Goal: Transaction & Acquisition: Obtain resource

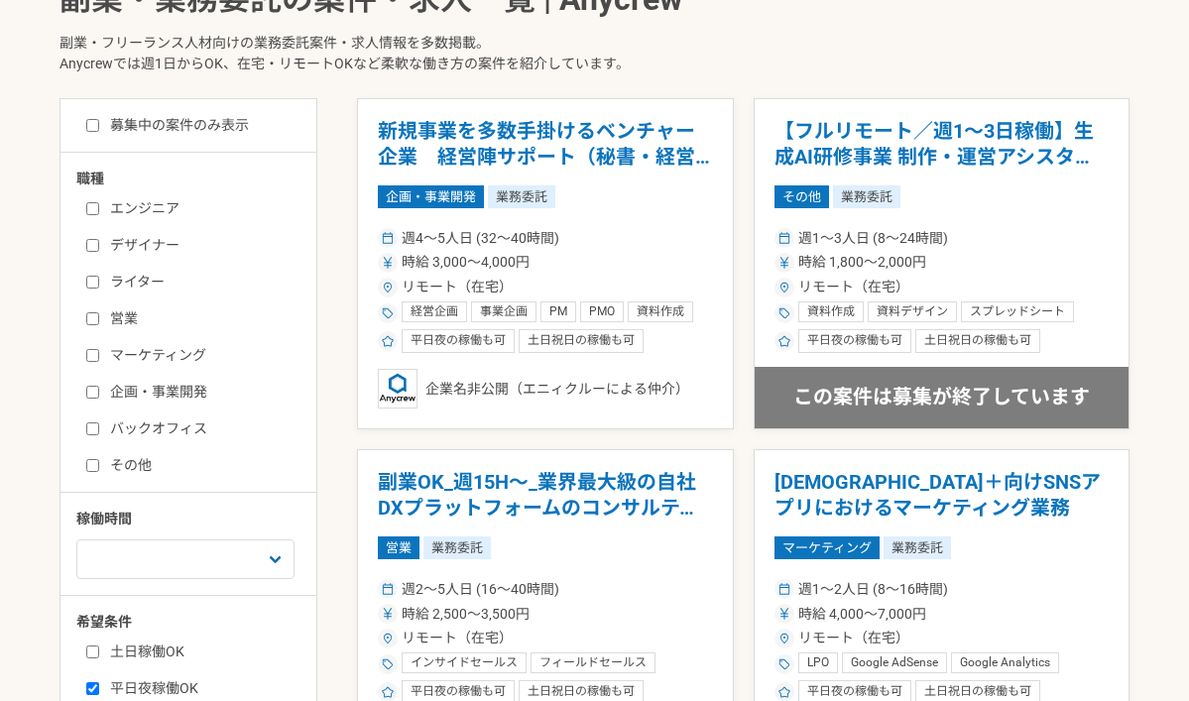
scroll to position [445, 0]
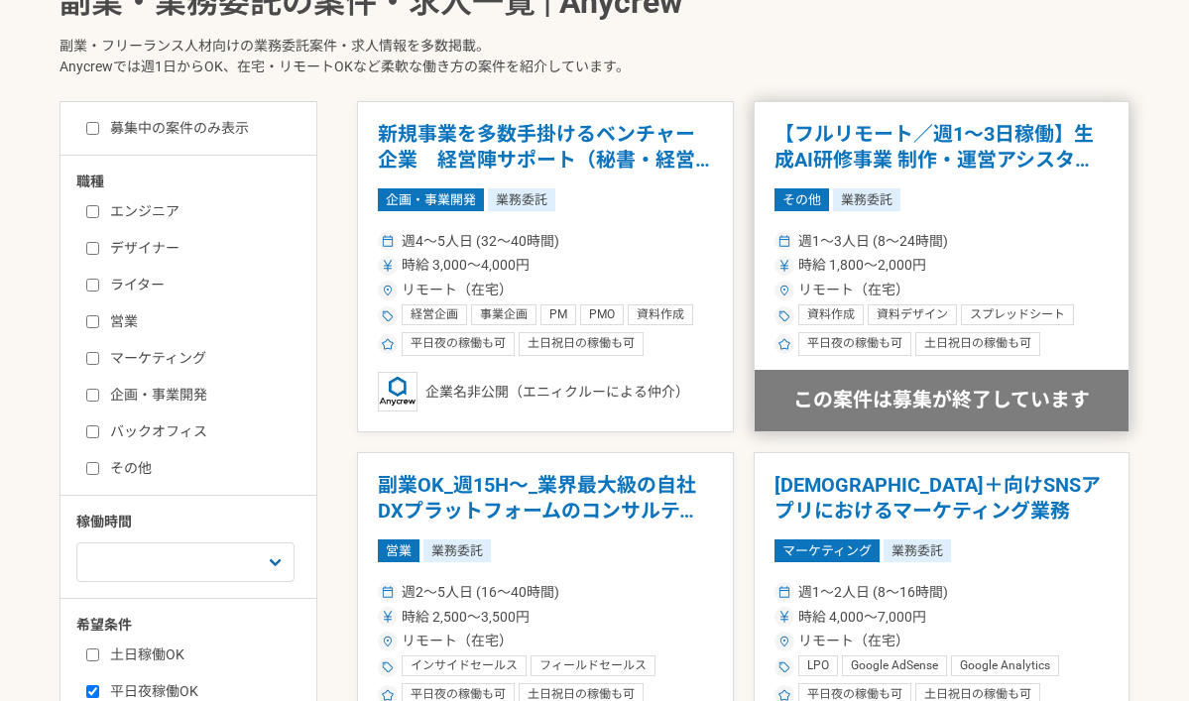
click at [934, 135] on h1 "【フルリモート／週1～3日稼働】生成AI研修事業 制作・運営アシスタント" at bounding box center [941, 147] width 335 height 51
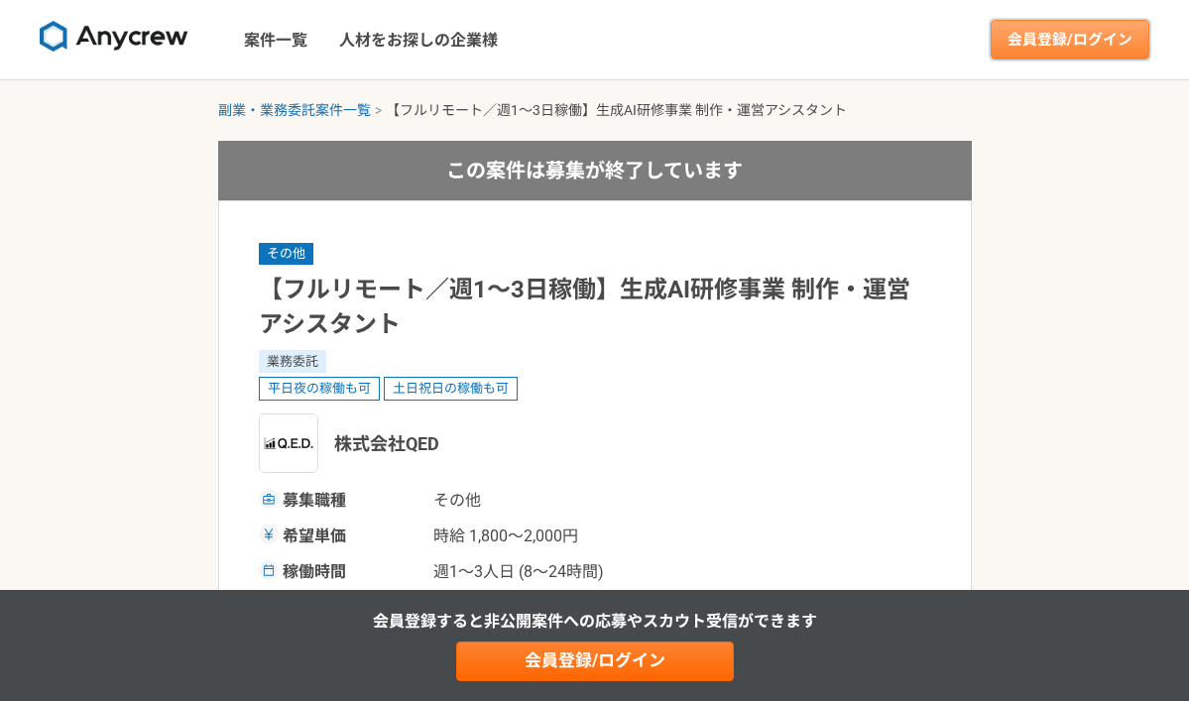
click at [1022, 36] on link "会員登録/ログイン" at bounding box center [1070, 40] width 159 height 40
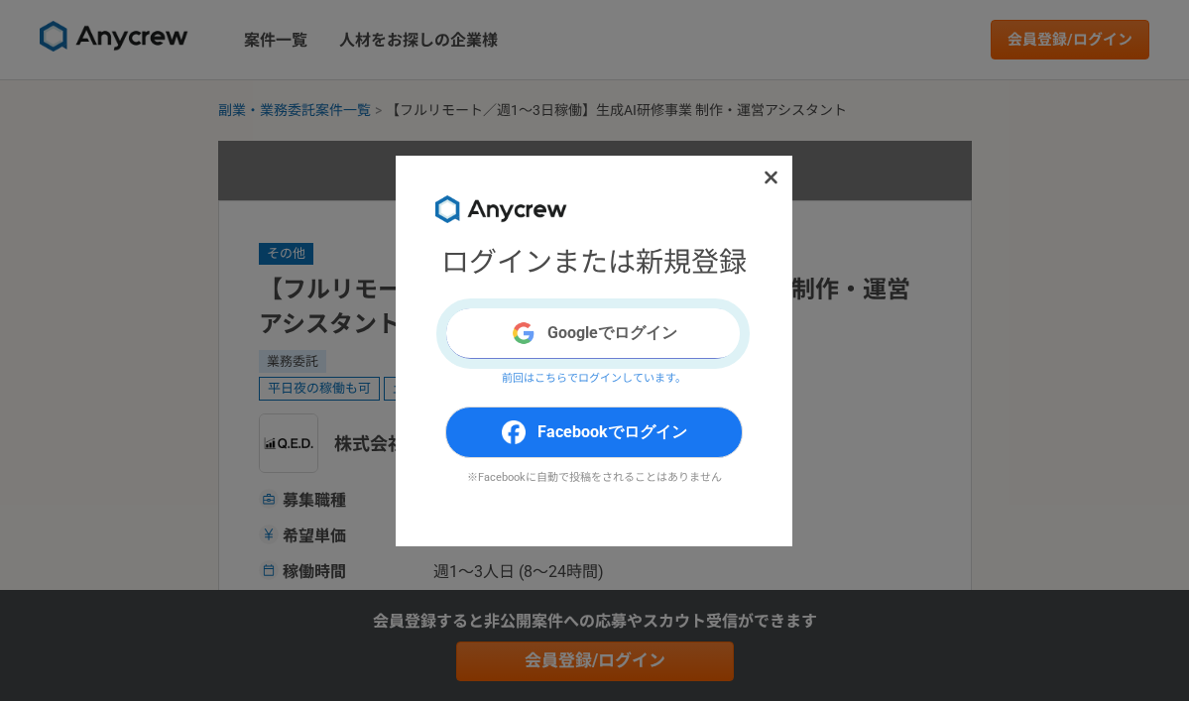
click at [683, 322] on button "Googleでログイン" at bounding box center [593, 333] width 297 height 52
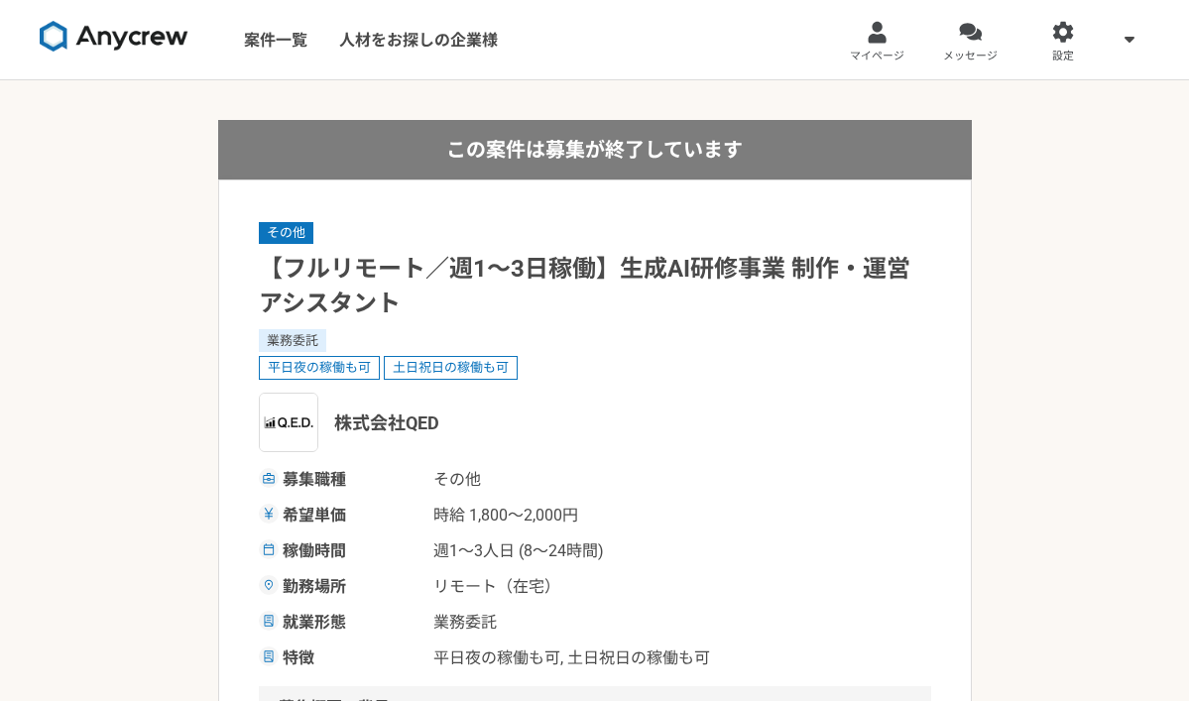
click at [150, 55] on link at bounding box center [114, 40] width 165 height 55
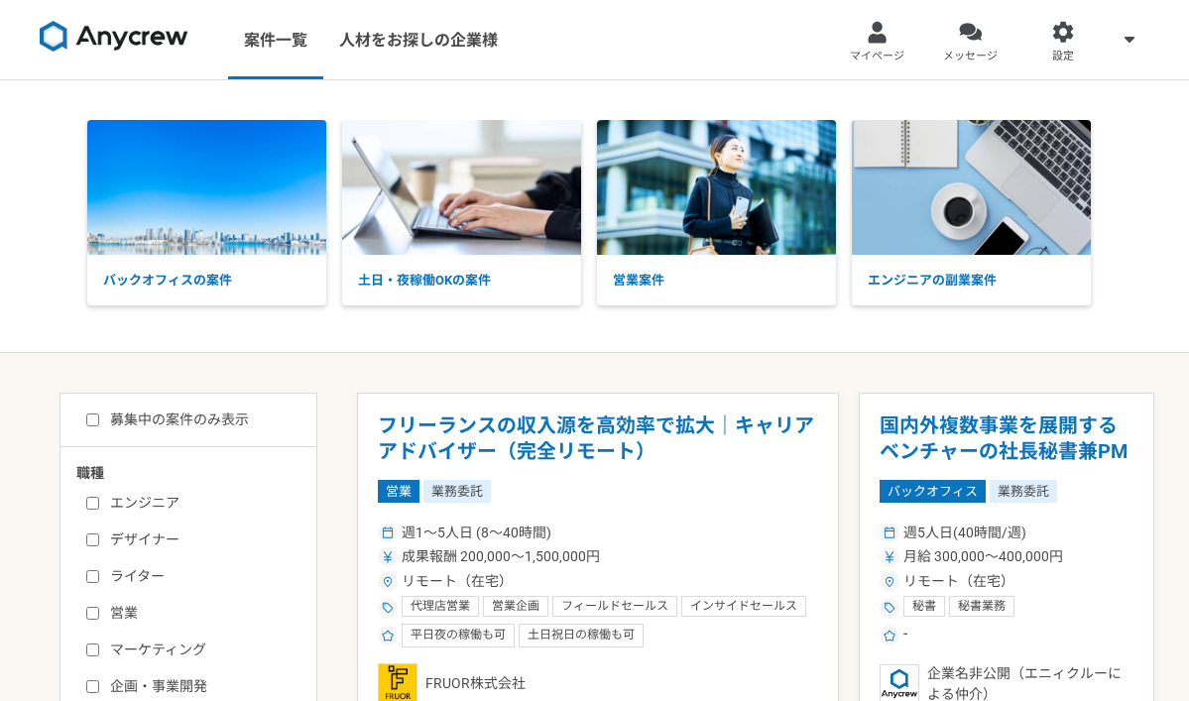
click at [161, 502] on label "エンジニア" at bounding box center [200, 503] width 228 height 21
click at [99, 502] on input "エンジニア" at bounding box center [92, 503] width 13 height 13
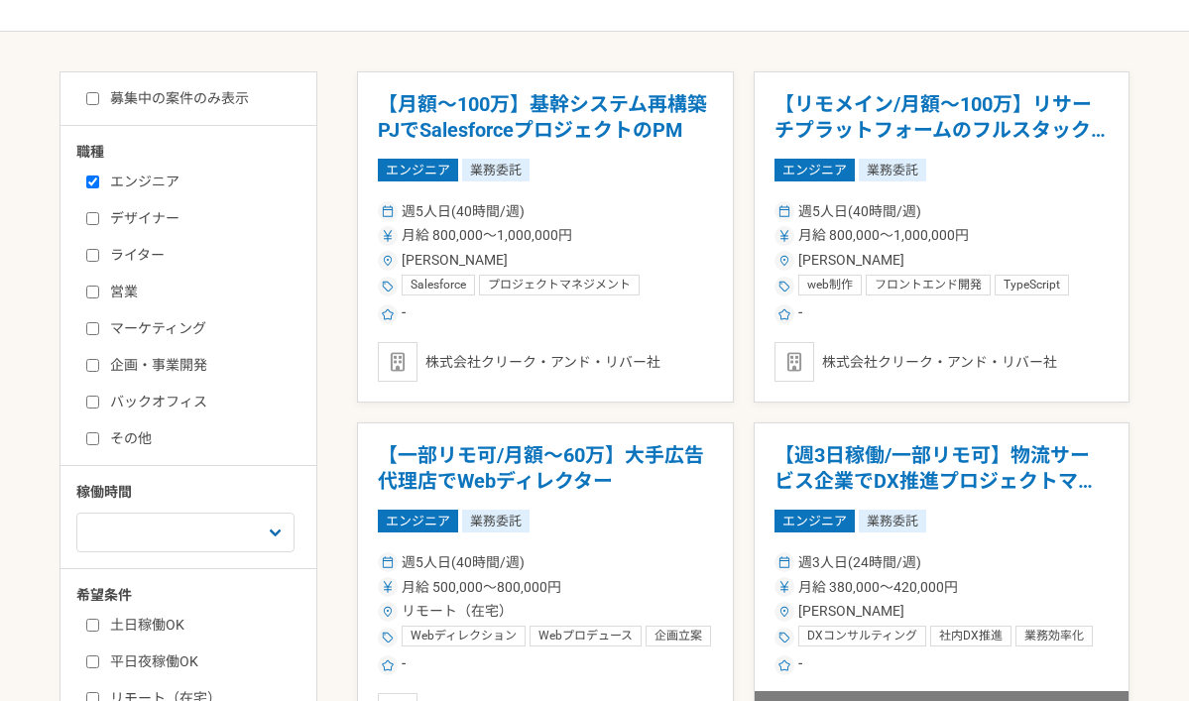
scroll to position [350, 0]
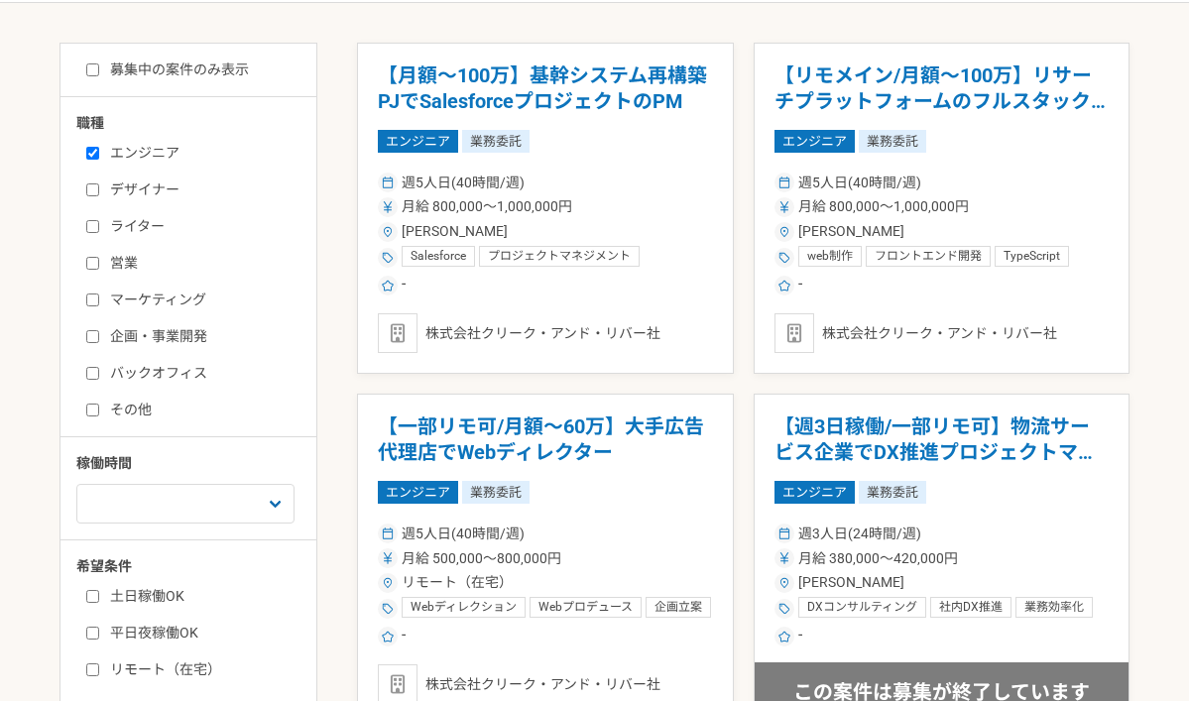
click at [130, 154] on label "エンジニア" at bounding box center [200, 153] width 228 height 21
click at [99, 154] on input "エンジニア" at bounding box center [92, 153] width 13 height 13
checkbox input "false"
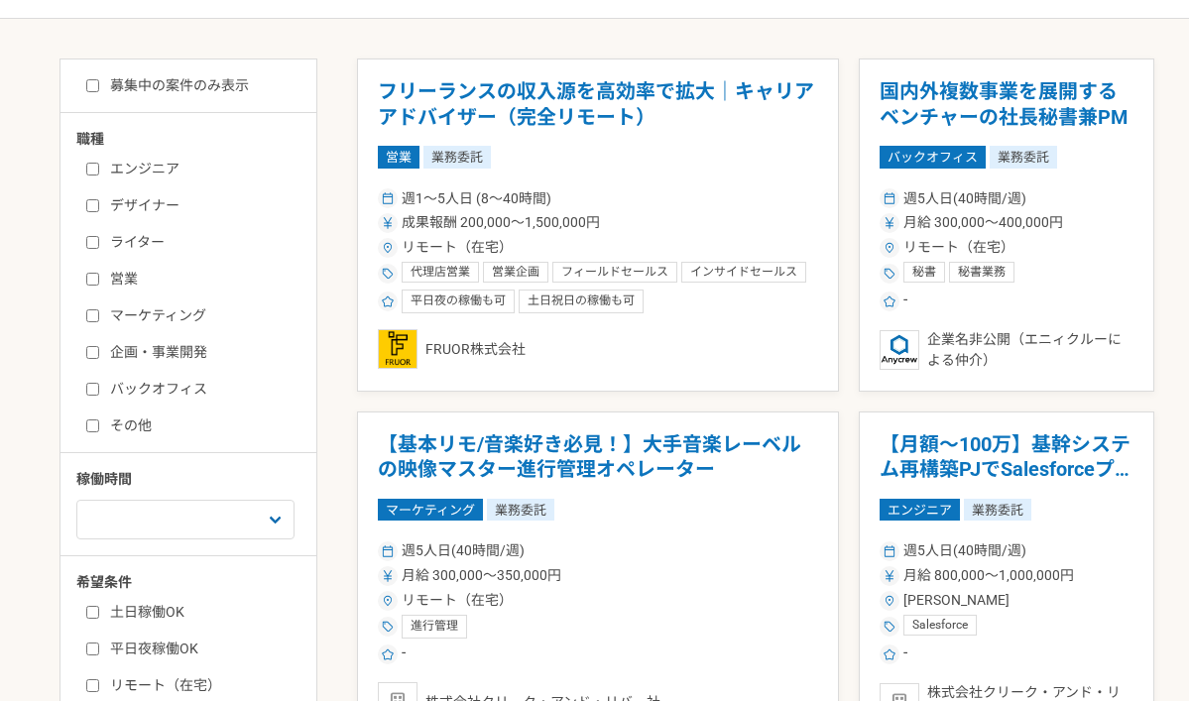
scroll to position [296, 0]
